Goal: Find specific page/section: Find specific page/section

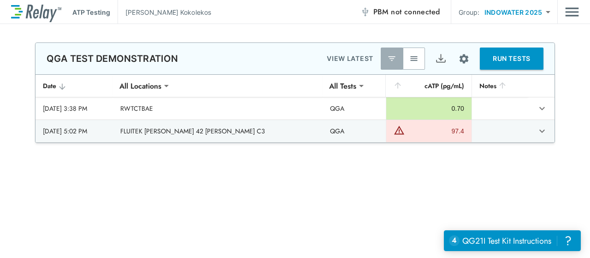
click at [581, 18] on div "**********" at bounding box center [295, 12] width 590 height 24
click at [576, 17] on img "Main menu" at bounding box center [572, 12] width 14 height 18
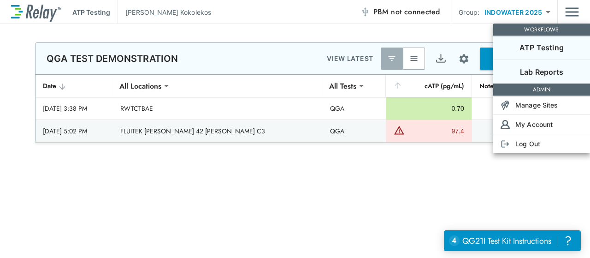
click at [548, 77] on li "Lab Reports" at bounding box center [541, 71] width 97 height 24
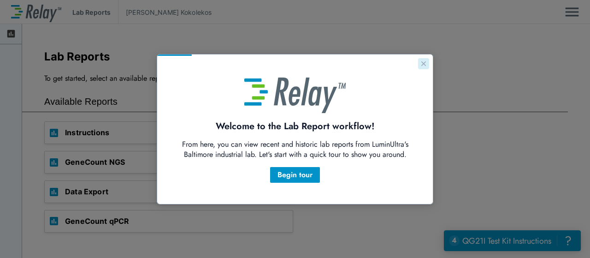
click at [420, 65] on button "Close guide" at bounding box center [423, 63] width 11 height 11
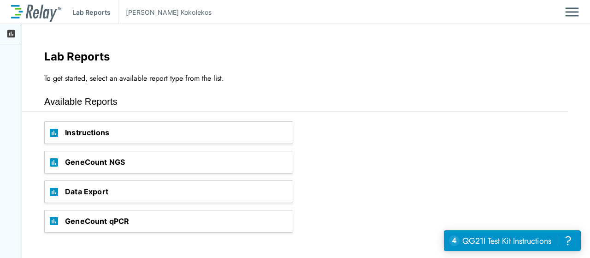
click at [133, 161] on span "GeneCount NGS" at bounding box center [179, 162] width 228 height 22
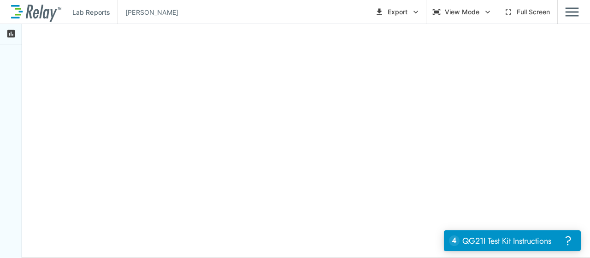
click at [490, 15] on icon "button" at bounding box center [487, 11] width 9 height 9
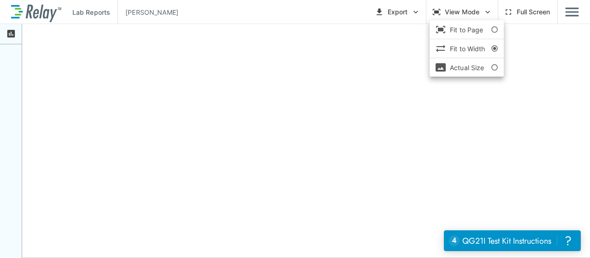
click at [394, 176] on div at bounding box center [295, 129] width 590 height 258
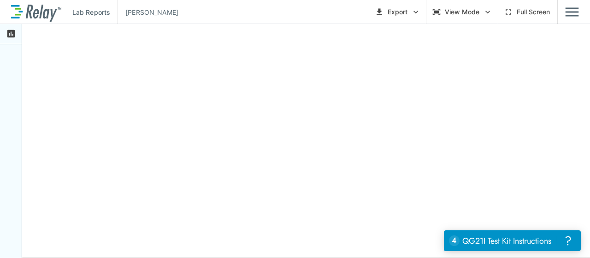
click at [414, 17] on button "Export" at bounding box center [397, 12] width 49 height 17
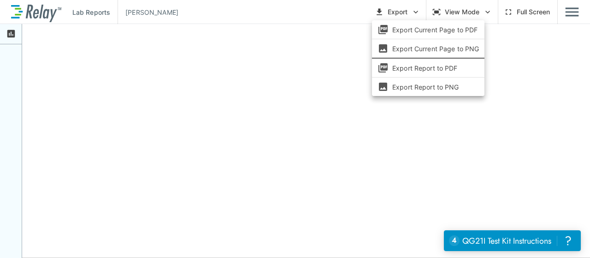
click at [457, 17] on div at bounding box center [295, 129] width 590 height 258
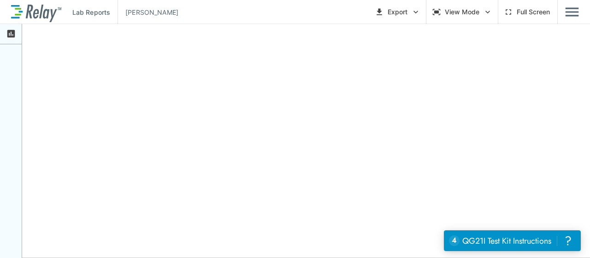
click at [528, 16] on button "Full Screen" at bounding box center [528, 12] width 52 height 17
click at [469, 12] on button "View Mode" at bounding box center [462, 12] width 64 height 17
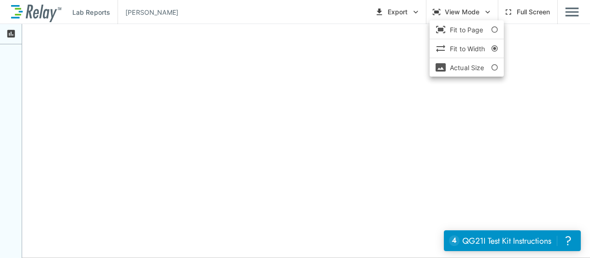
click at [470, 12] on div at bounding box center [295, 129] width 590 height 258
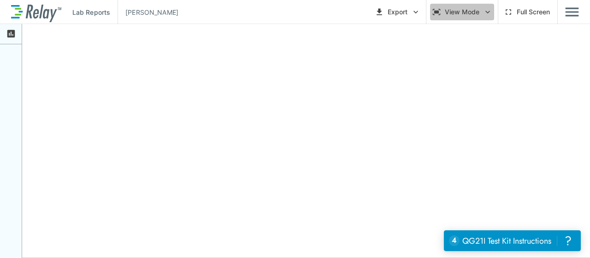
click at [481, 7] on button "View Mode" at bounding box center [462, 12] width 64 height 17
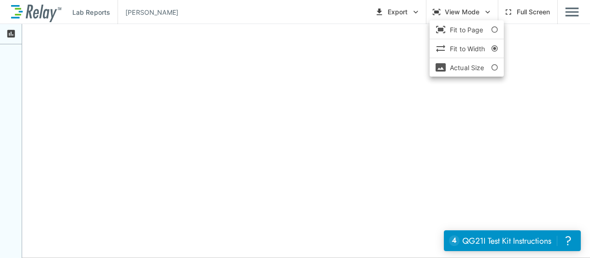
click at [484, 50] on li "Fit to Width" at bounding box center [467, 48] width 74 height 11
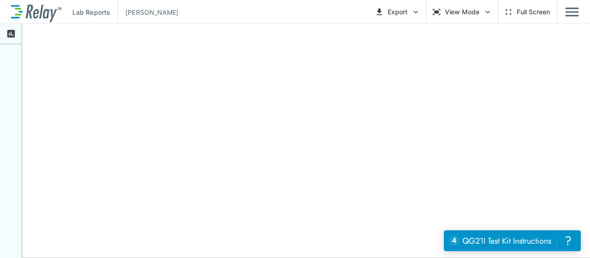
click at [525, 15] on button "Full Screen" at bounding box center [528, 12] width 52 height 17
